Goal: Information Seeking & Learning: Learn about a topic

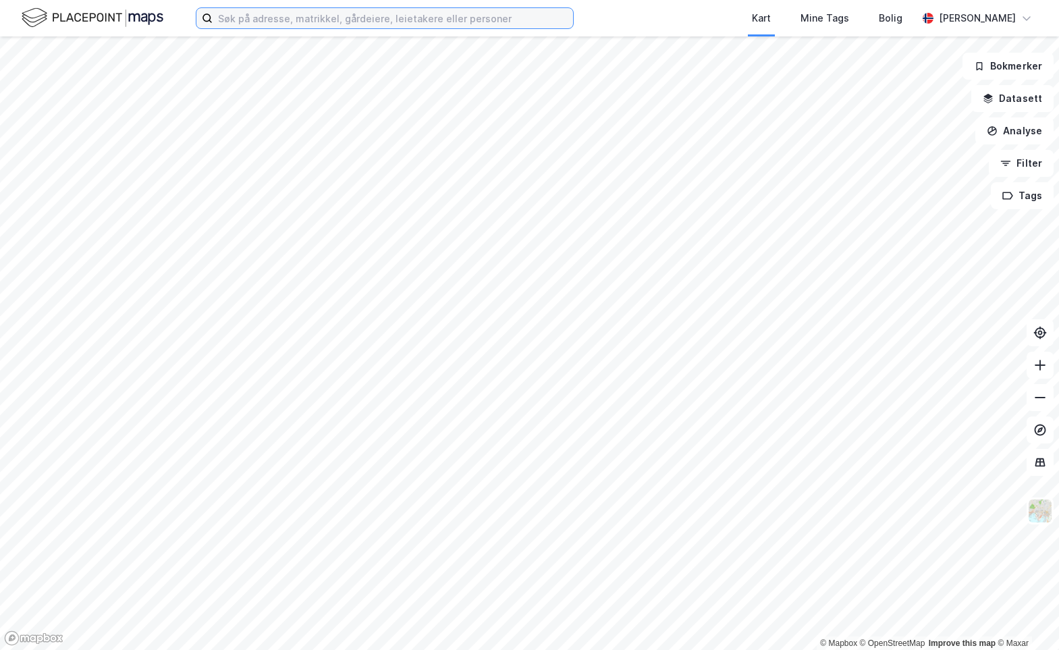
click at [223, 20] on input at bounding box center [393, 18] width 360 height 20
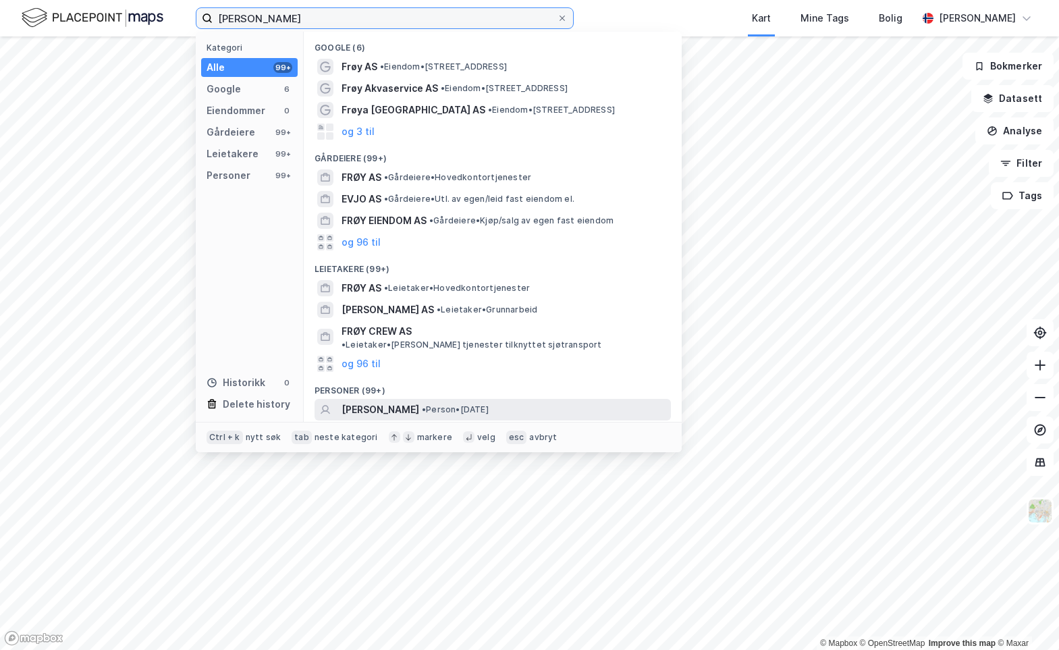
type input "[PERSON_NAME]"
click at [365, 402] on span "[PERSON_NAME]" at bounding box center [380, 410] width 78 height 16
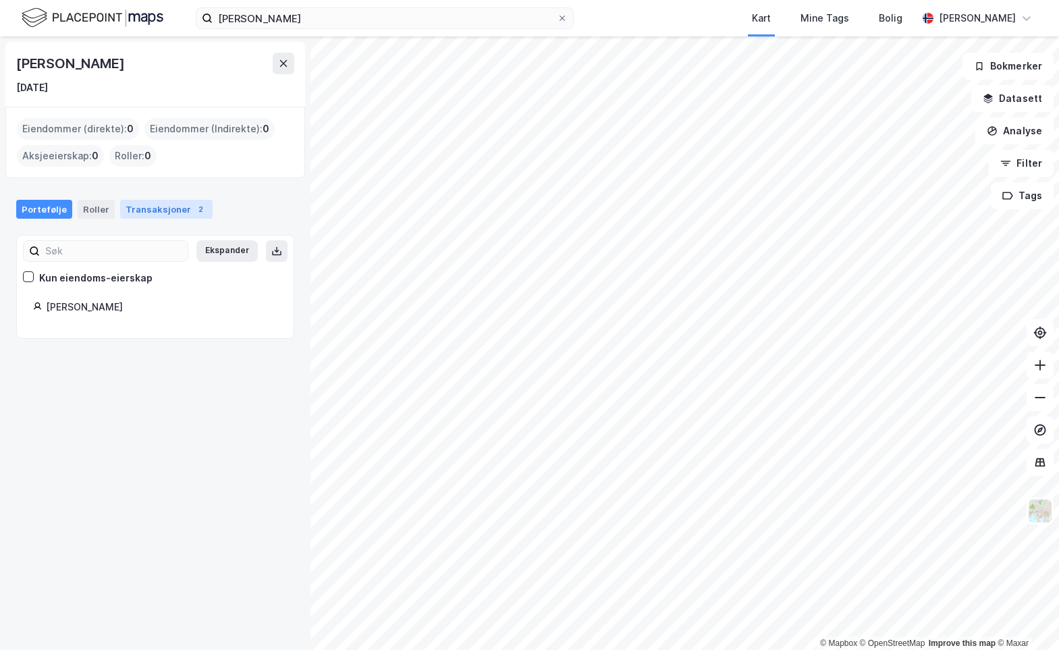
click at [167, 203] on div "Transaksjoner 2" at bounding box center [166, 209] width 92 height 19
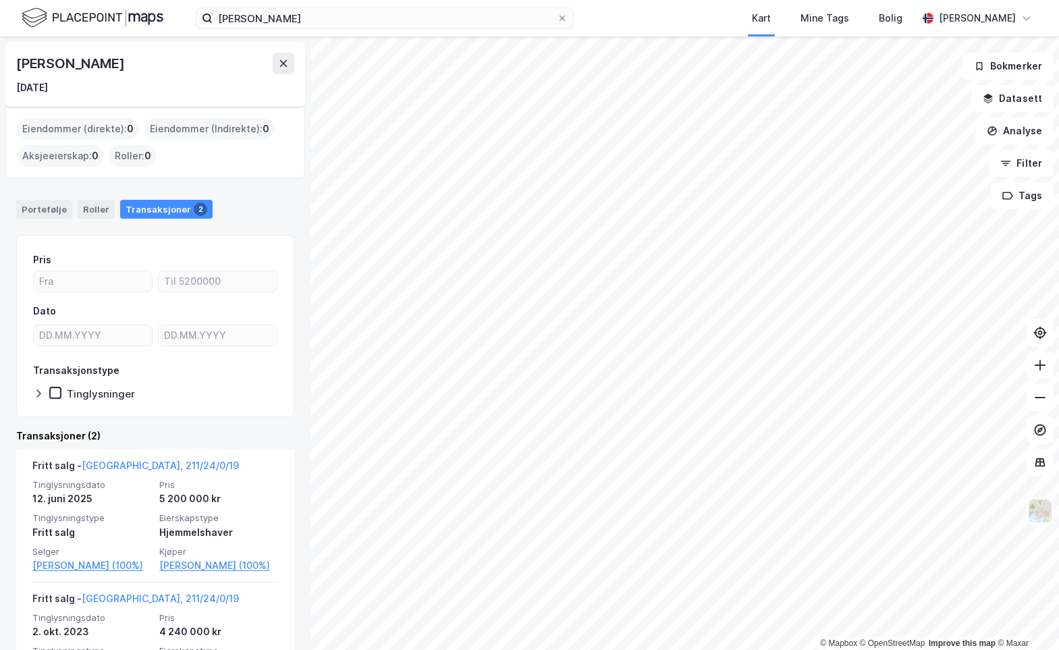
scroll to position [130, 0]
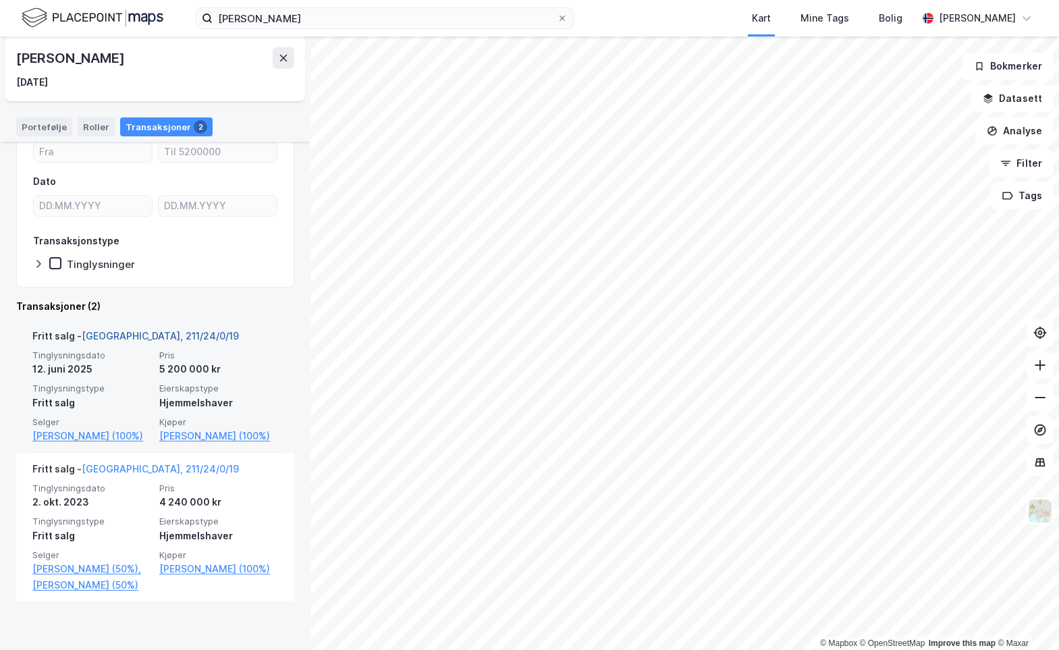
click at [126, 337] on link "[GEOGRAPHIC_DATA], 211/24/0/19" at bounding box center [160, 335] width 157 height 11
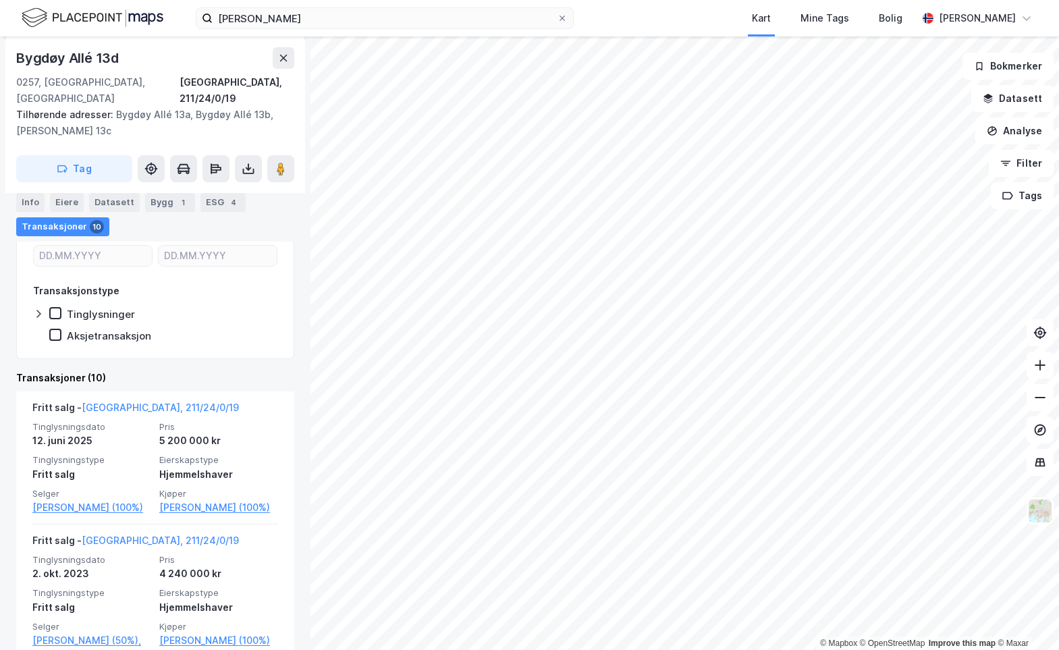
scroll to position [439, 0]
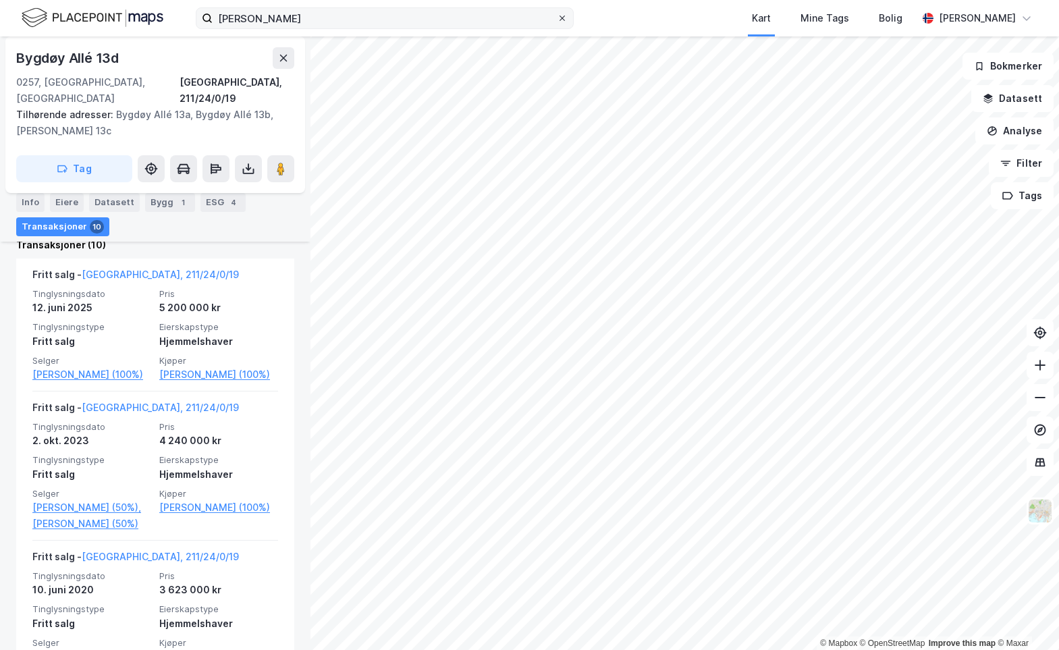
click at [564, 20] on icon at bounding box center [561, 18] width 5 height 5
click at [557, 20] on input "[PERSON_NAME]" at bounding box center [385, 18] width 344 height 20
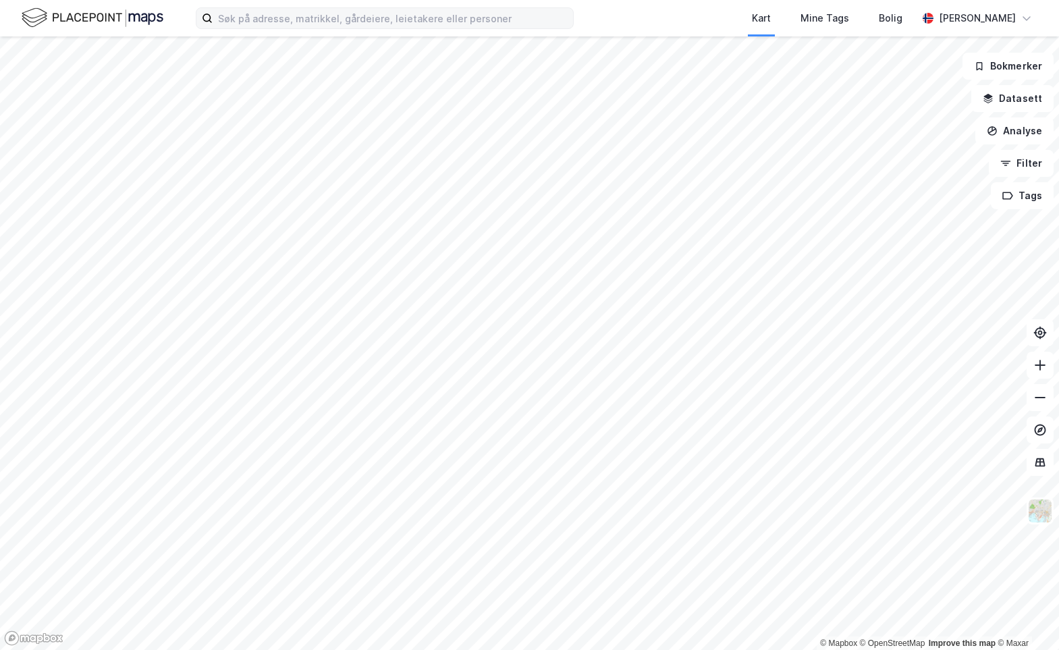
click at [611, 6] on div "Kart Mine Tags [PERSON_NAME]" at bounding box center [529, 18] width 1059 height 36
